Goal: Task Accomplishment & Management: Manage account settings

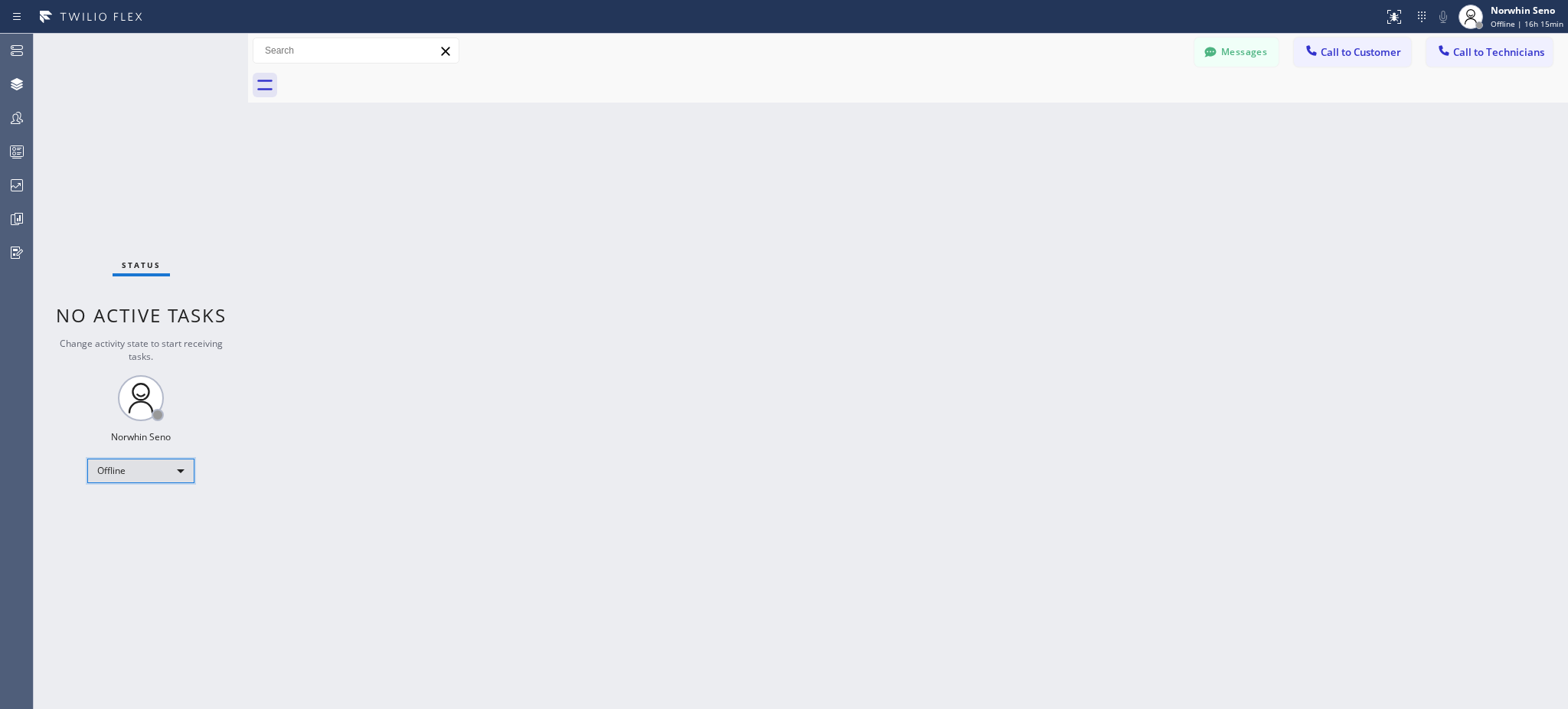
click at [133, 475] on div "Offline" at bounding box center [141, 471] width 108 height 24
click at [140, 528] on li "Unavailable" at bounding box center [140, 530] width 104 height 19
click at [22, 161] on div at bounding box center [17, 151] width 34 height 30
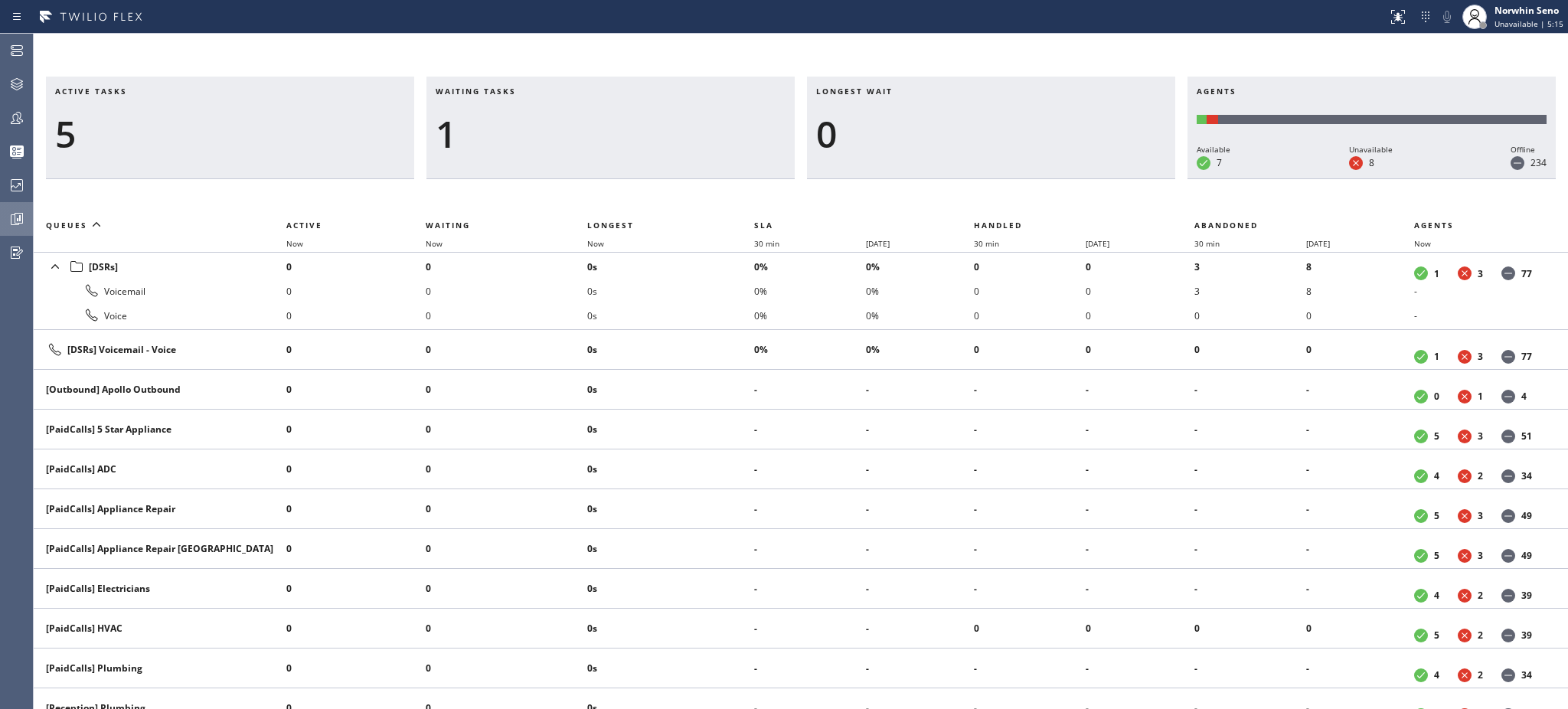
click at [13, 219] on icon at bounding box center [17, 220] width 18 height 19
